Goal: Navigation & Orientation: Find specific page/section

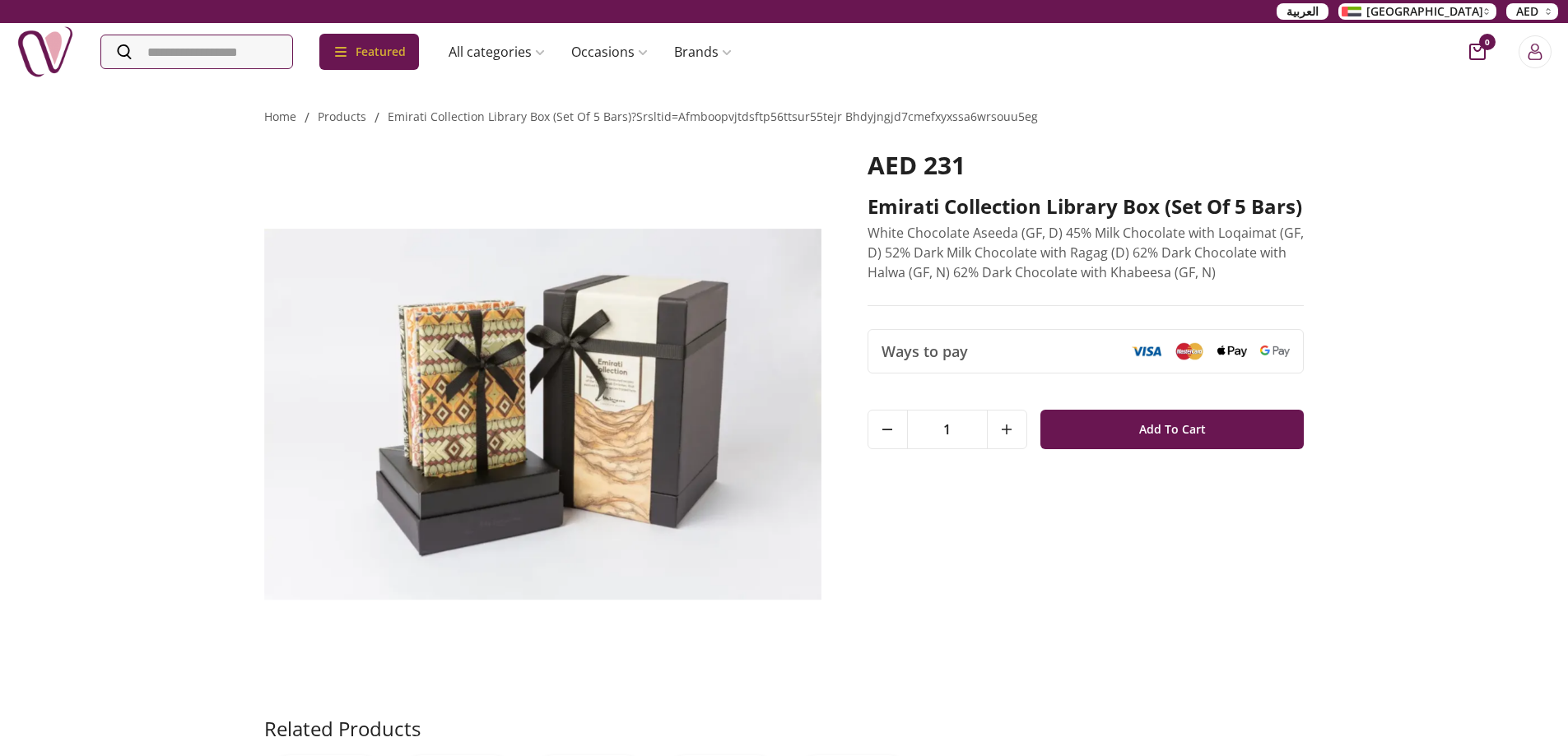
click at [358, 115] on link "products" at bounding box center [342, 116] width 48 height 15
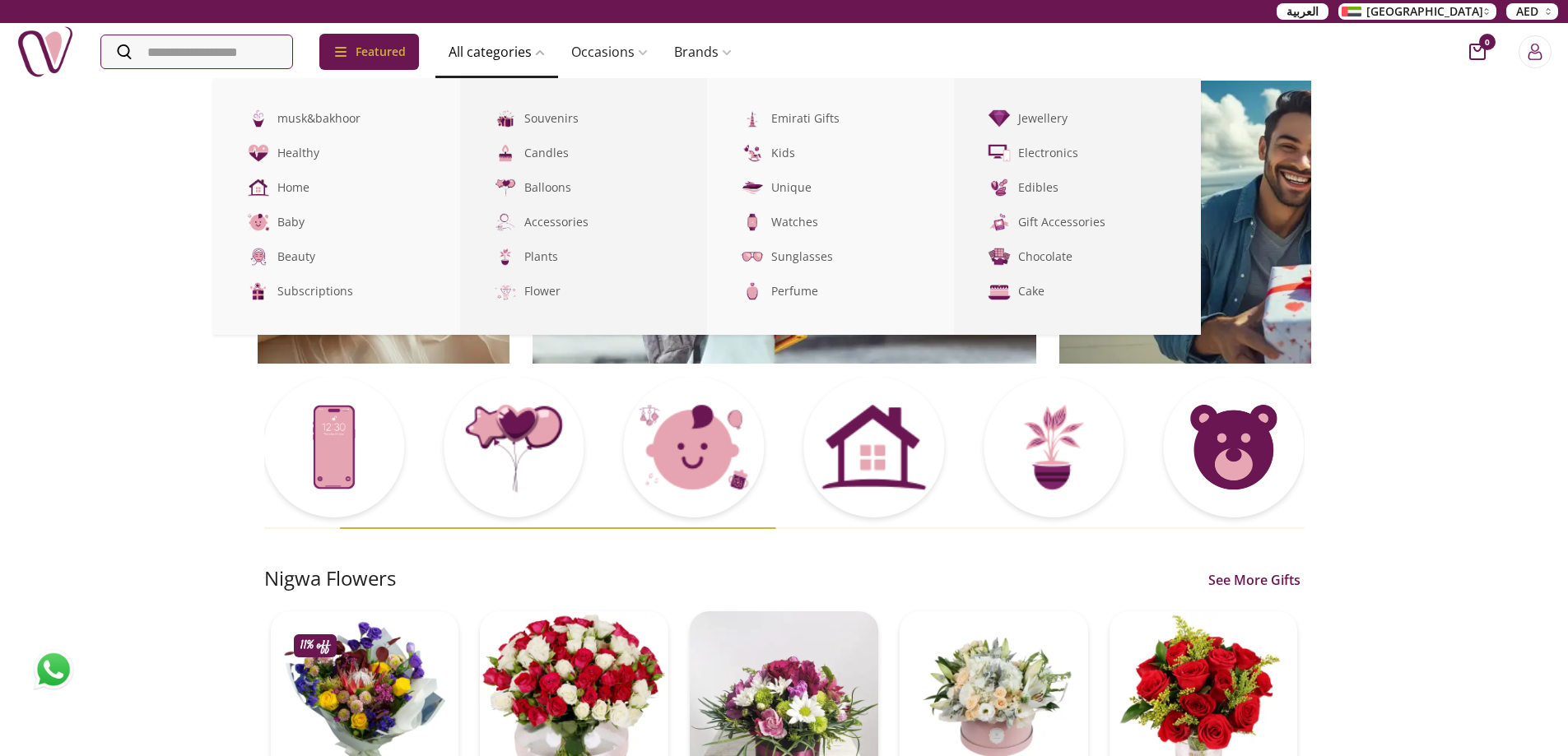
click at [498, 42] on link "All categories" at bounding box center [497, 52] width 123 height 33
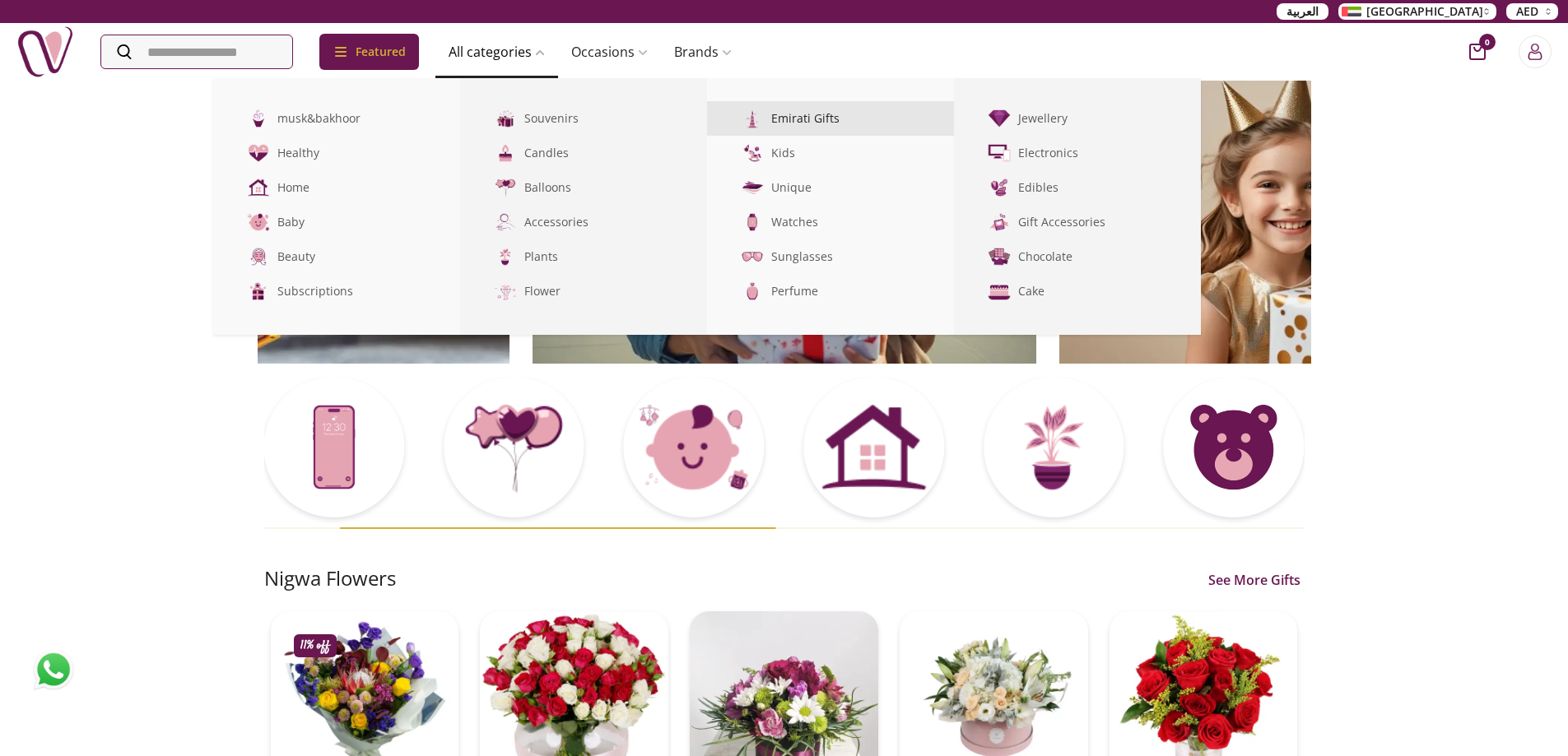
click at [869, 117] on link "Emirati Gifts" at bounding box center [830, 118] width 247 height 35
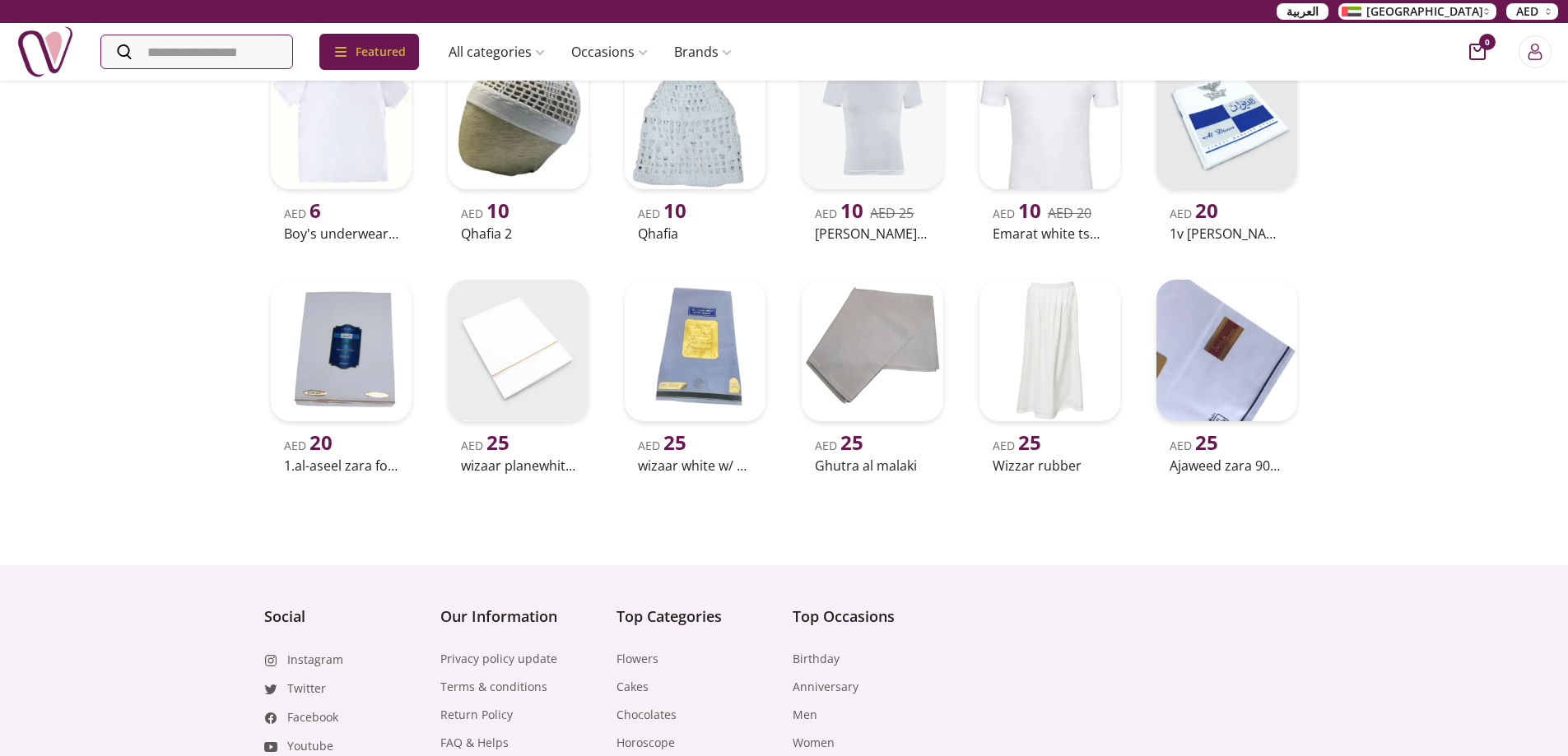
scroll to position [329, 0]
